Goal: Entertainment & Leisure: Consume media (video, audio)

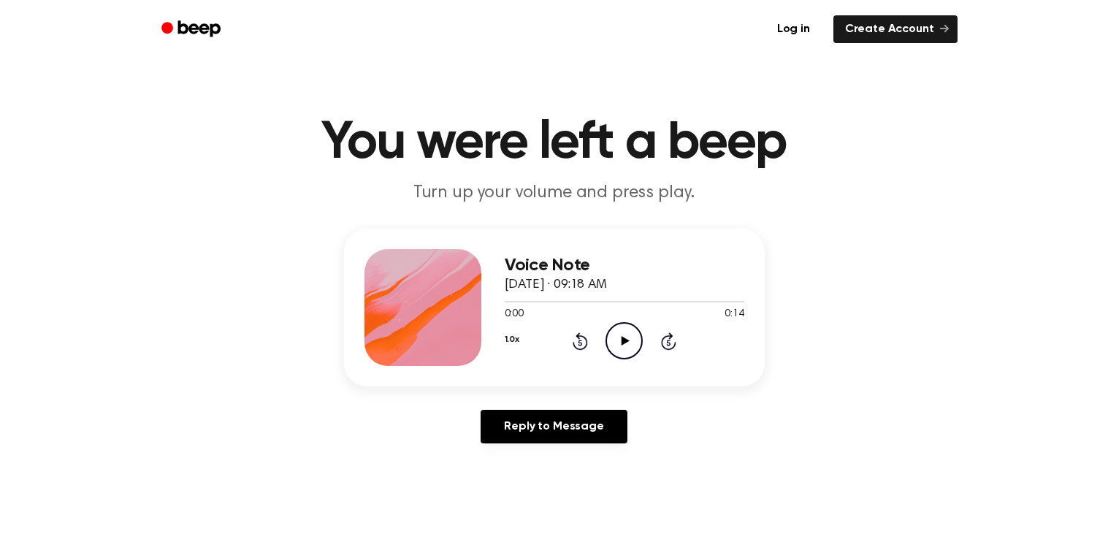
click at [640, 323] on icon "Play Audio" at bounding box center [623, 340] width 37 height 37
click at [624, 343] on icon "Play Audio" at bounding box center [623, 340] width 37 height 37
click at [613, 334] on icon "Play Audio" at bounding box center [623, 340] width 37 height 37
click at [616, 352] on icon "Play Audio" at bounding box center [623, 340] width 37 height 37
